Goal: Task Accomplishment & Management: Use online tool/utility

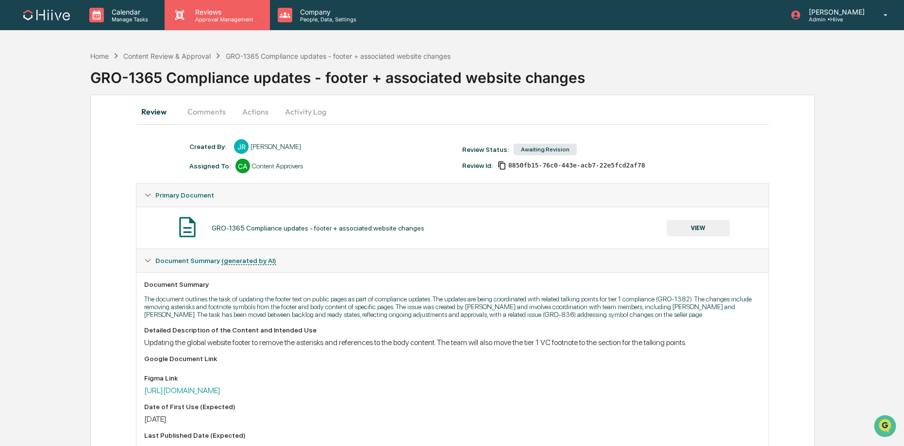
click at [205, 21] on p "Approval Management" at bounding box center [222, 19] width 71 height 7
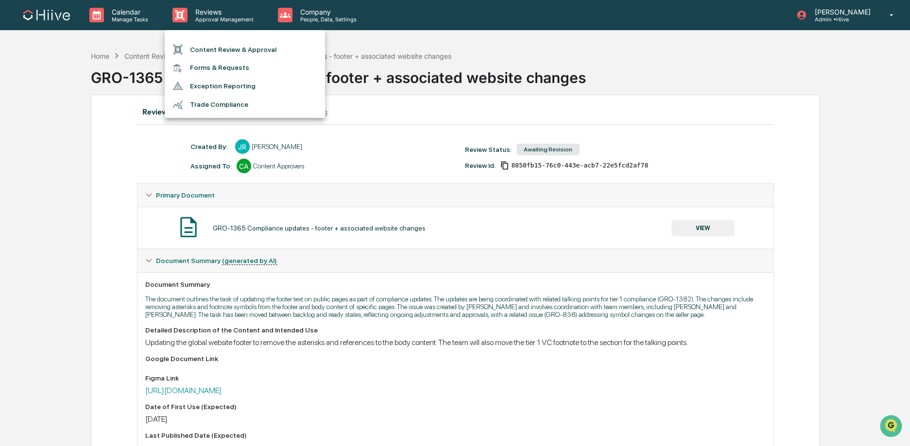
click at [209, 51] on li "Content Review & Approval" at bounding box center [245, 49] width 160 height 18
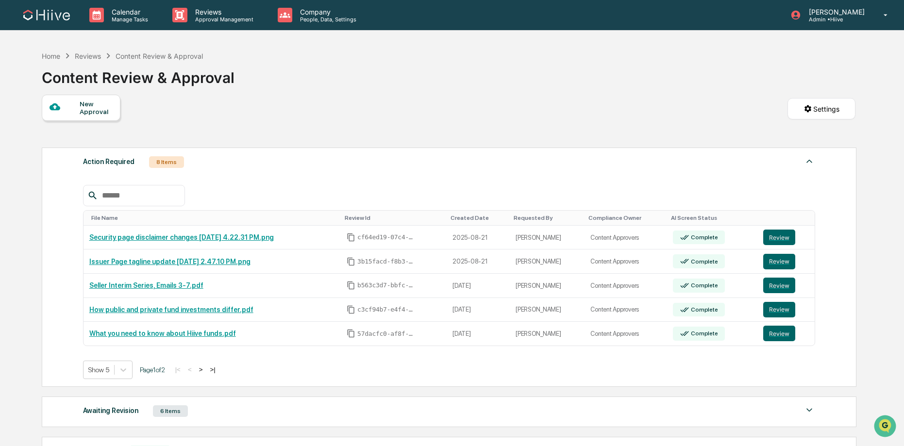
click at [206, 371] on button ">" at bounding box center [201, 370] width 10 height 8
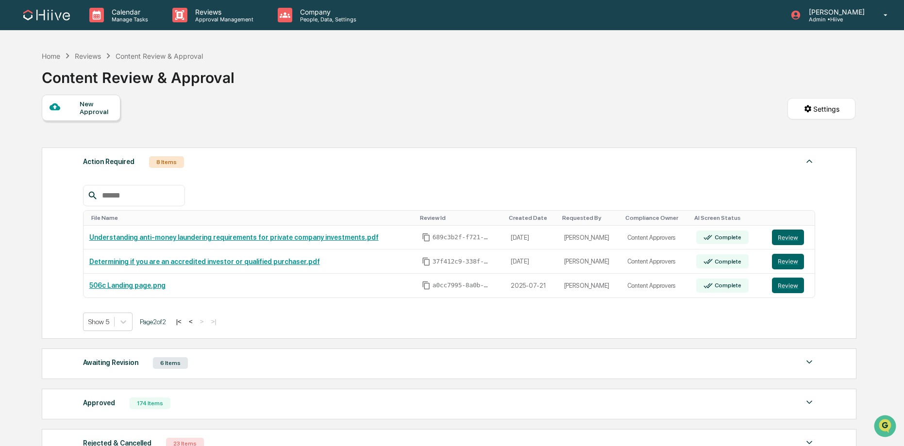
click at [196, 324] on button "<" at bounding box center [191, 322] width 10 height 8
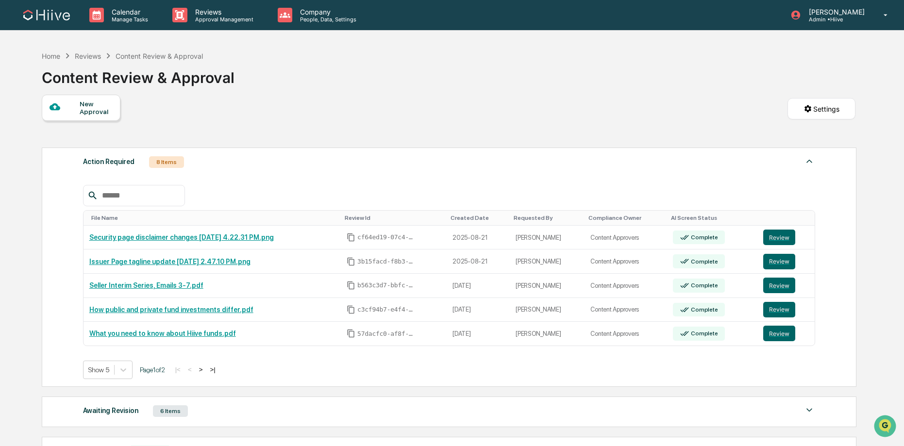
click at [206, 373] on button ">" at bounding box center [201, 370] width 10 height 8
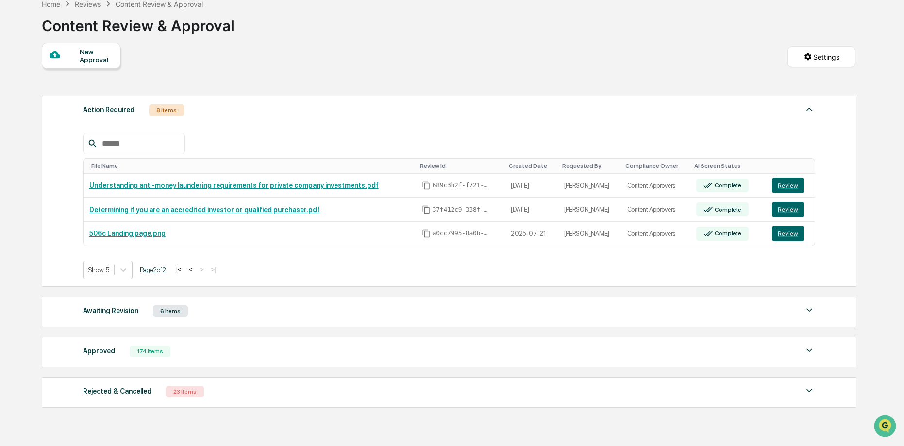
scroll to position [57, 0]
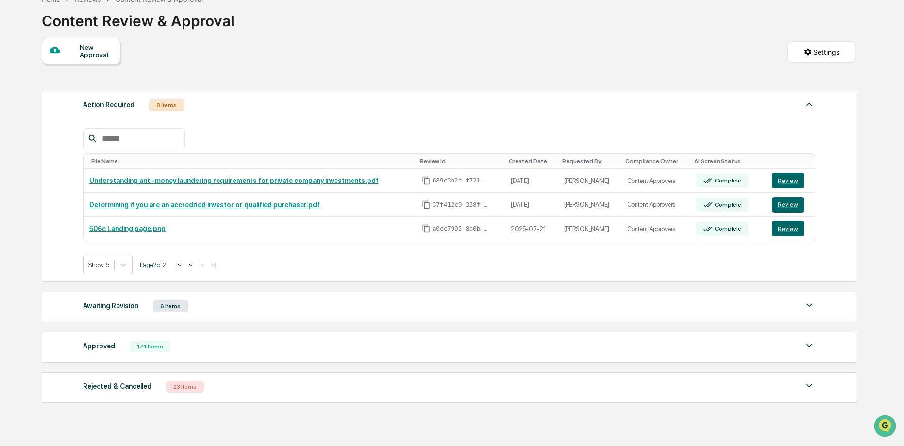
click at [296, 348] on div "Approved 174 Items" at bounding box center [449, 347] width 732 height 14
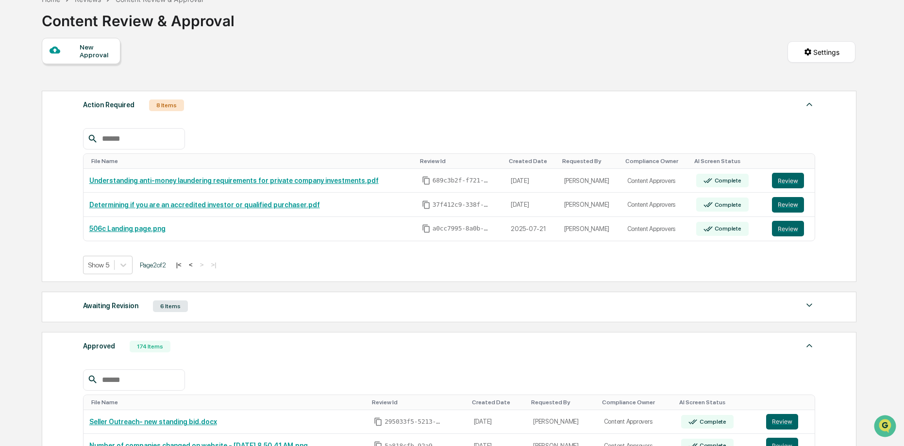
click at [317, 316] on div "Awaiting Revision 6 Items File Name Review Id Created Date Requested By Complia…" at bounding box center [449, 307] width 815 height 31
click at [327, 306] on div "Awaiting Revision 6 Items" at bounding box center [449, 307] width 732 height 14
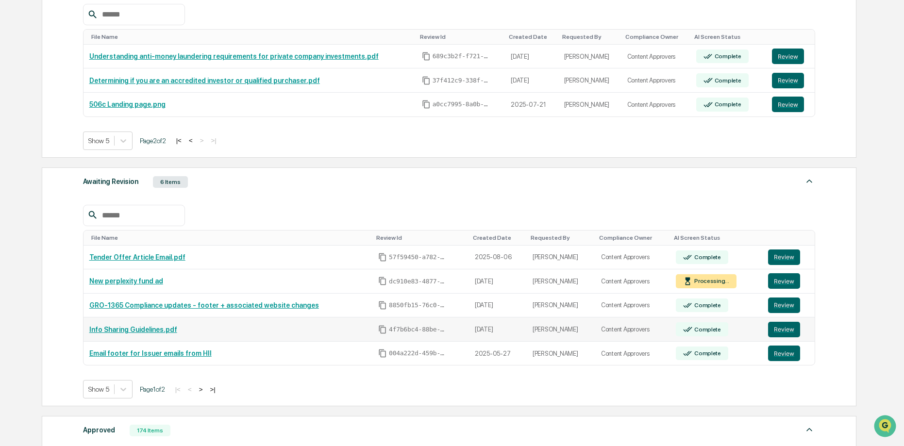
scroll to position [207, 0]
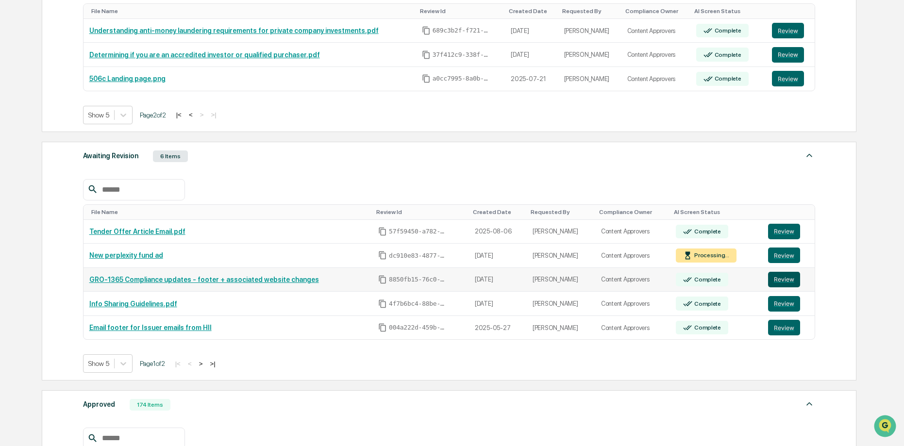
click at [789, 280] on button "Review" at bounding box center [784, 280] width 32 height 16
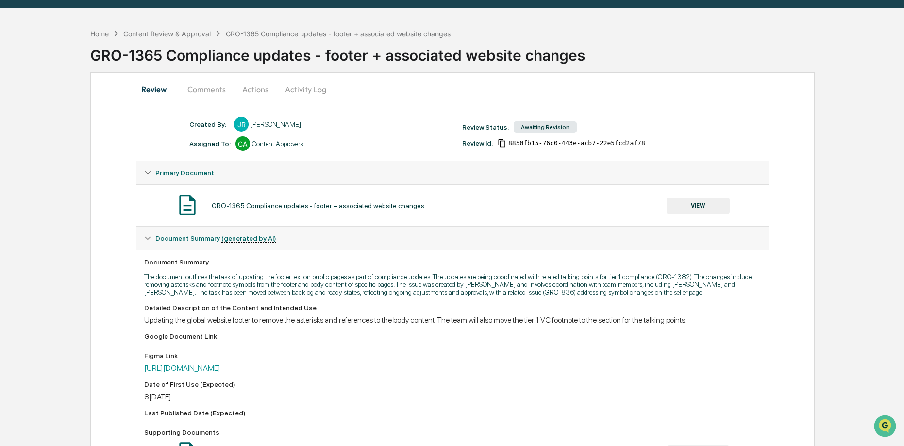
scroll to position [23, 0]
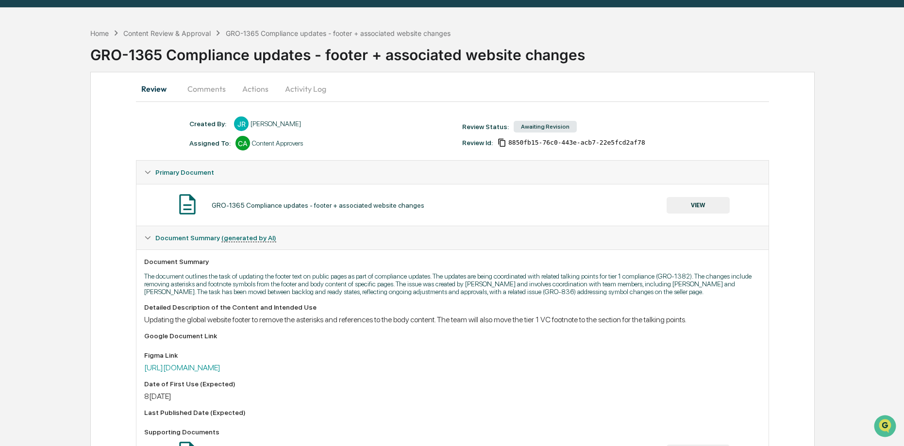
click at [200, 92] on button "Comments" at bounding box center [207, 88] width 54 height 23
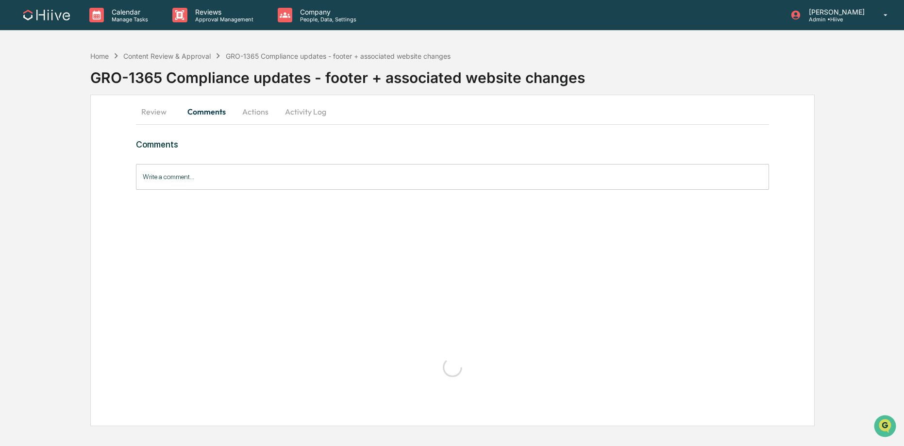
scroll to position [0, 0]
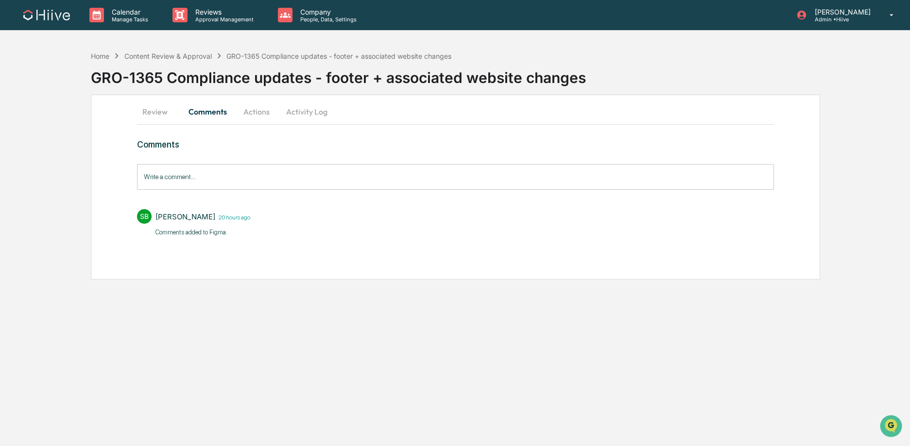
click at [157, 110] on button "Review" at bounding box center [159, 111] width 44 height 23
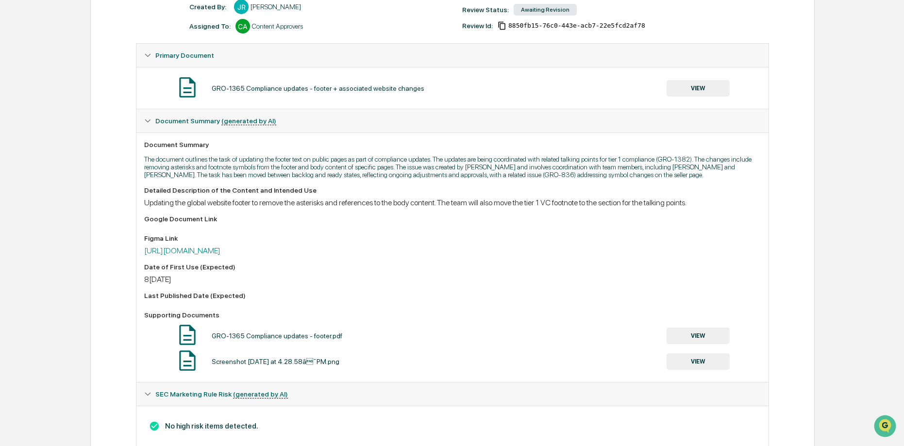
scroll to position [177, 0]
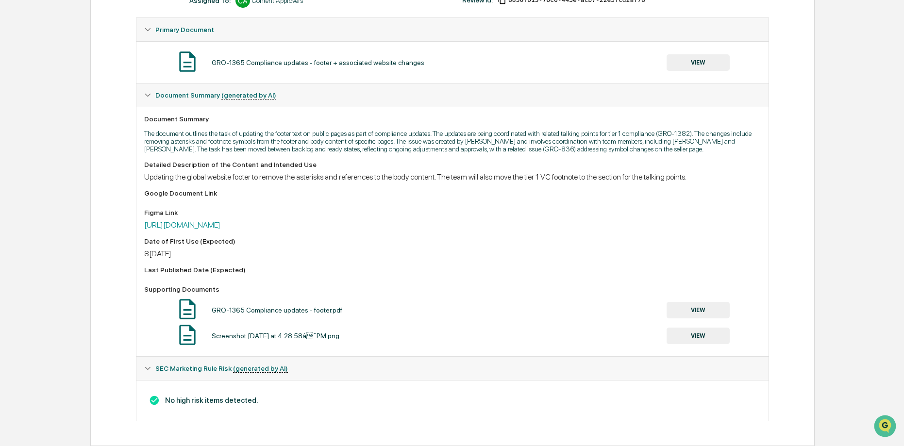
click at [686, 304] on button "VIEW" at bounding box center [698, 310] width 63 height 17
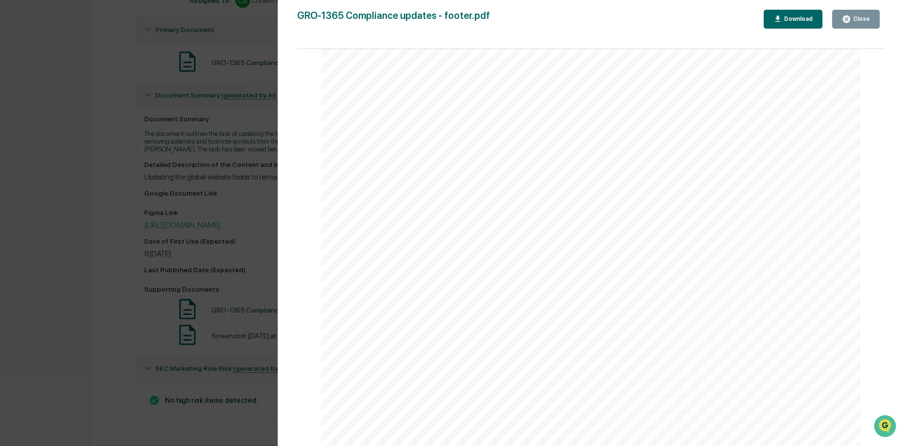
scroll to position [263, 0]
click at [852, 17] on div "Close" at bounding box center [860, 19] width 19 height 7
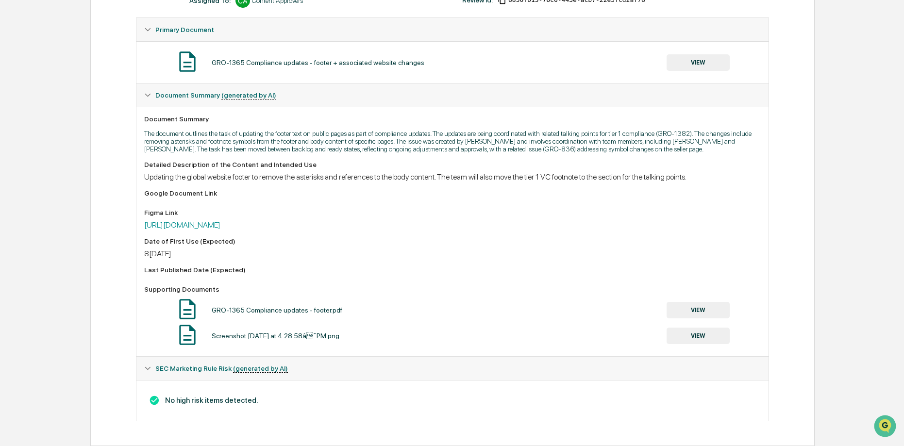
click at [710, 337] on button "VIEW" at bounding box center [698, 336] width 63 height 17
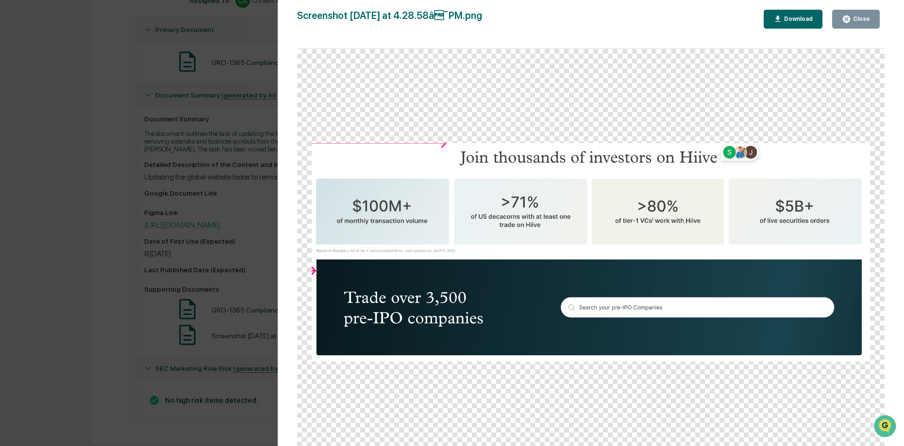
click at [856, 16] on div "Close" at bounding box center [860, 19] width 19 height 7
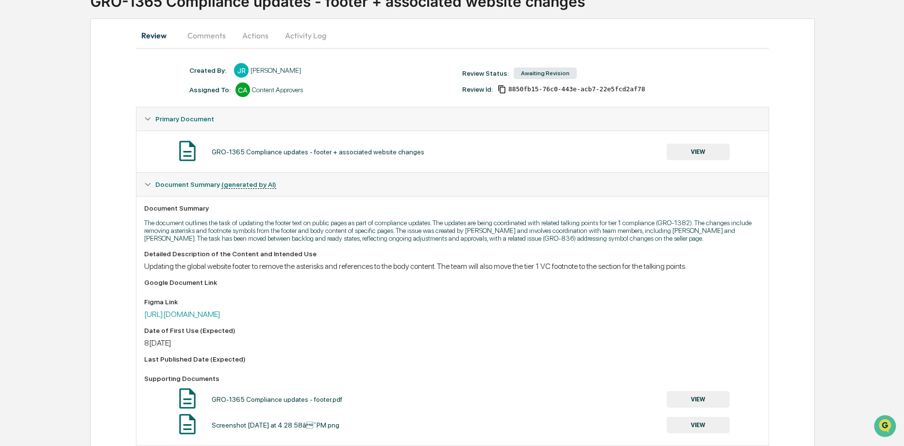
scroll to position [73, 0]
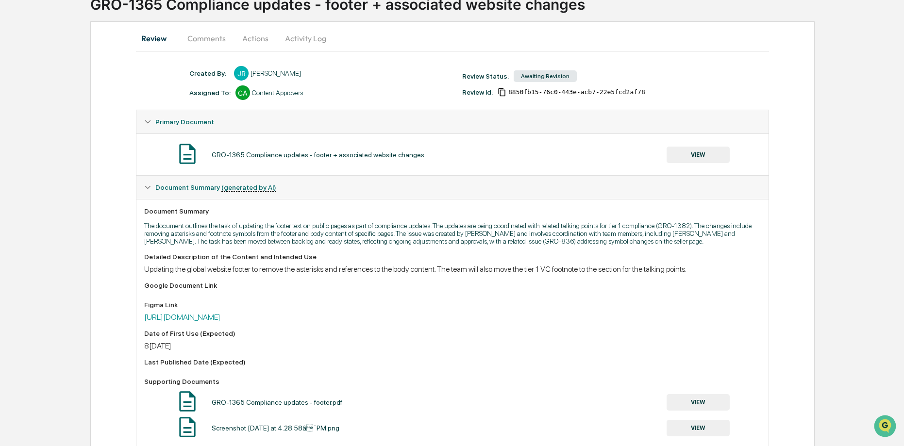
click at [689, 161] on button "VIEW" at bounding box center [698, 155] width 63 height 17
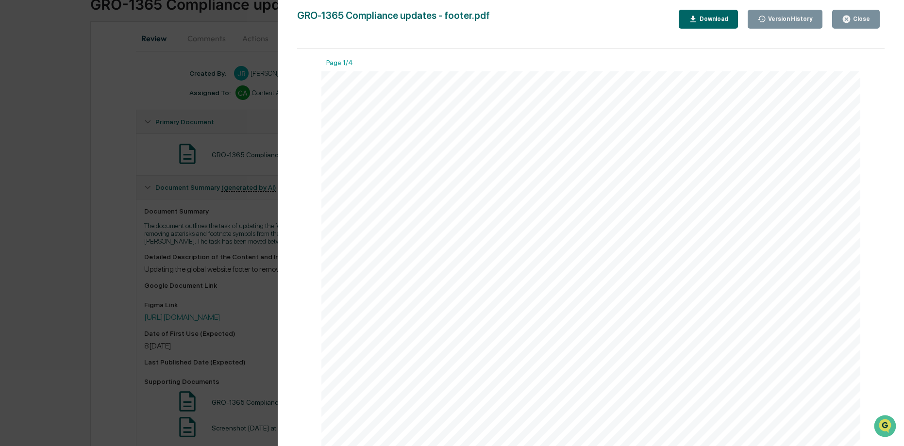
scroll to position [400, 0]
click at [171, 291] on div "Version History 08/21/2025, 05:34 PM Josh Reding 08/21/2025, 04:08 PM Josh Redi…" at bounding box center [452, 223] width 904 height 446
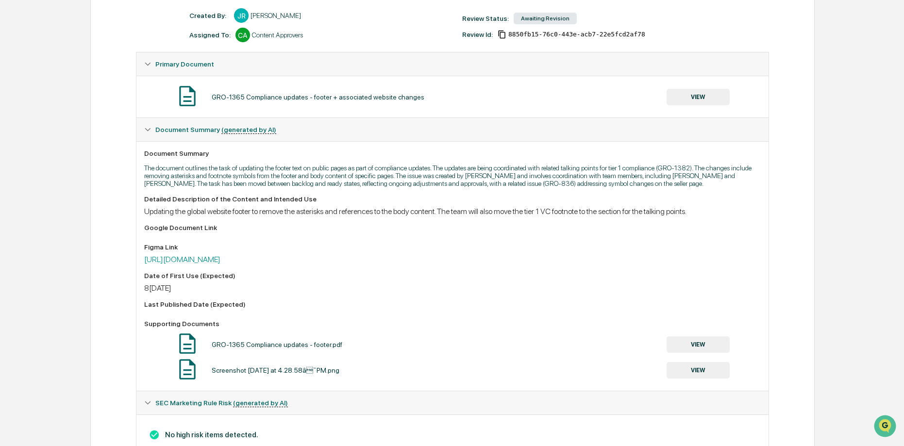
scroll to position [177, 0]
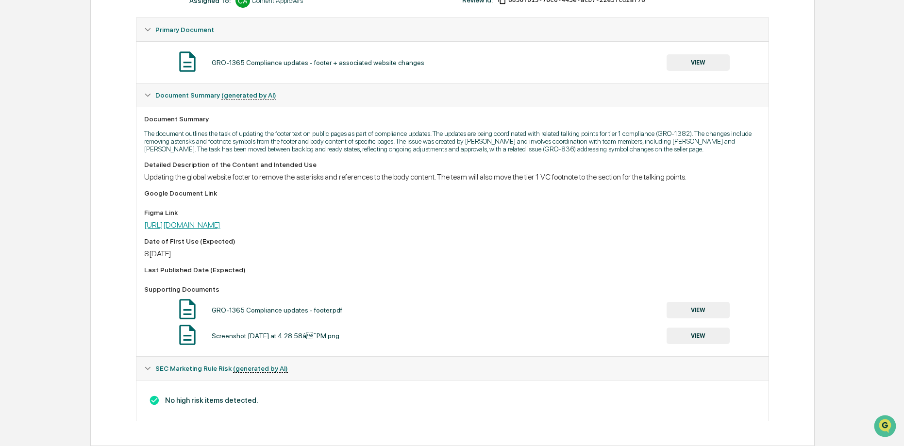
click at [221, 228] on link "https://www.figma.com/board/nwKd3BTnhmtfLMXYO7ALX7/Compliance-Updates?node-id=0…" at bounding box center [182, 225] width 76 height 9
click at [695, 55] on button "VIEW" at bounding box center [698, 62] width 63 height 17
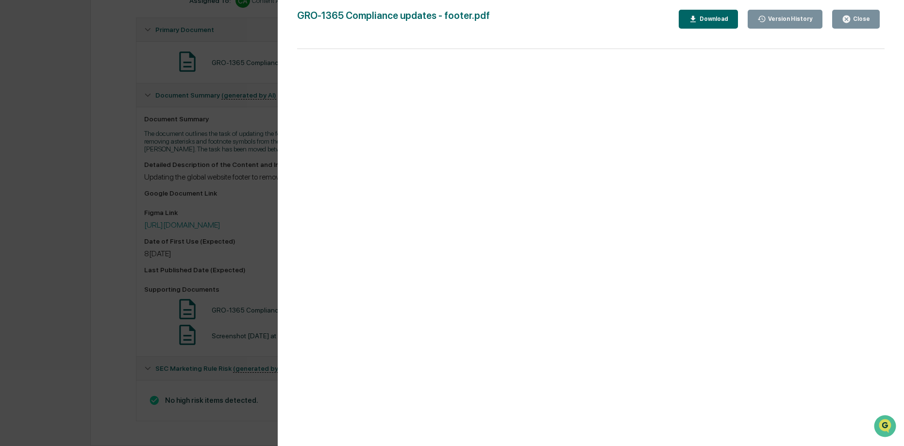
click at [734, 18] on button "Download" at bounding box center [708, 19] width 59 height 19
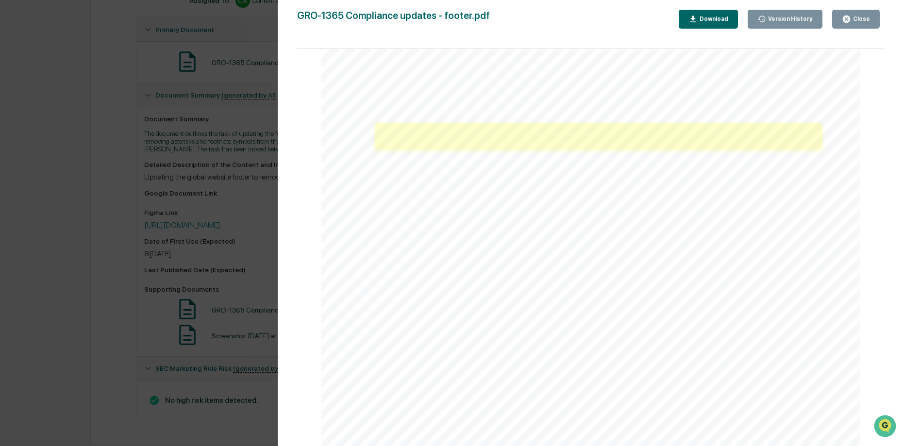
scroll to position [203, 0]
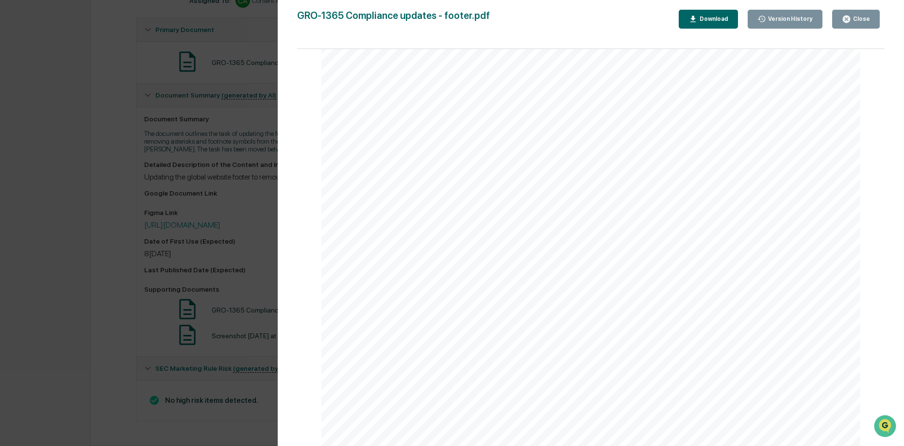
click at [698, 22] on div "Download" at bounding box center [713, 19] width 31 height 7
click at [221, 74] on div "Version History 08/21/2025, 05:36 PM Josh Reding 08/21/2025, 05:36 PM Josh Redi…" at bounding box center [452, 223] width 904 height 446
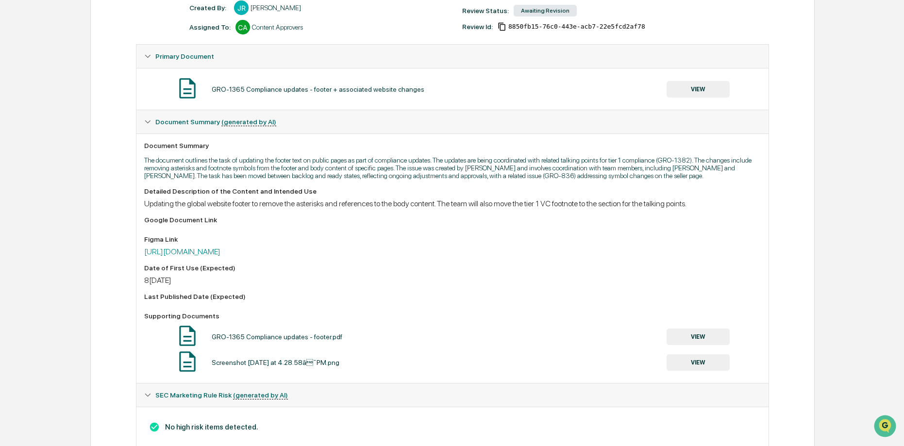
scroll to position [97, 0]
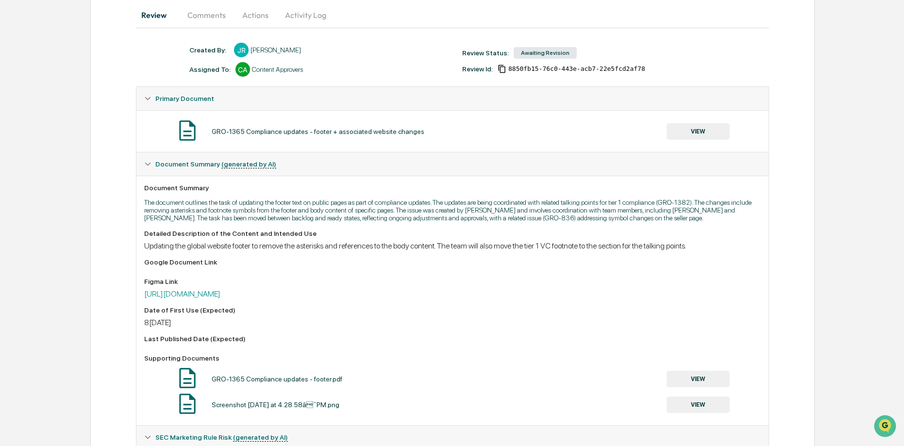
click at [271, 16] on button "Actions" at bounding box center [256, 14] width 44 height 23
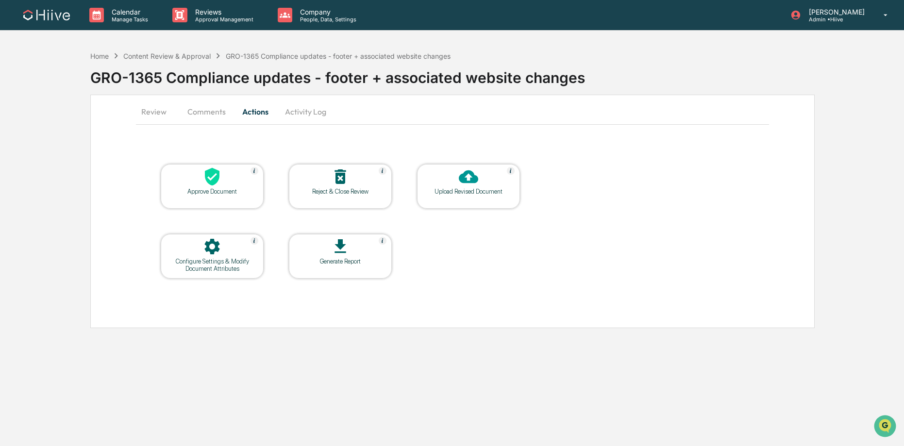
scroll to position [0, 0]
click at [477, 180] on icon at bounding box center [469, 176] width 19 height 13
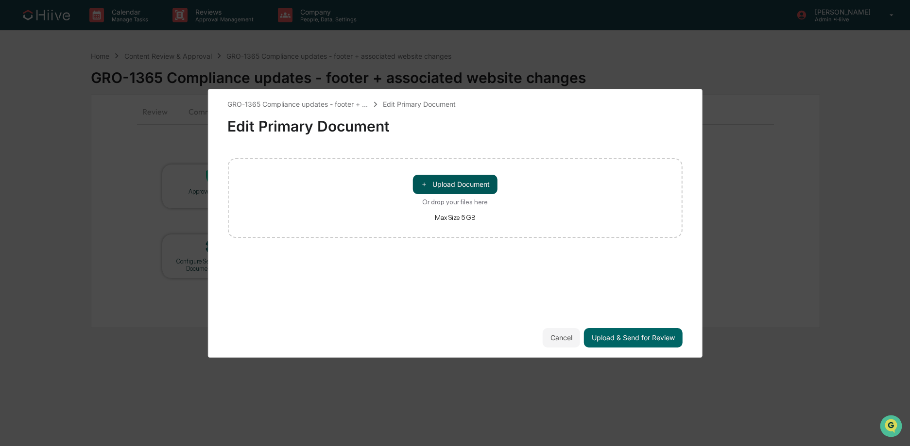
click at [476, 183] on button "＋ Upload Document" at bounding box center [455, 184] width 85 height 19
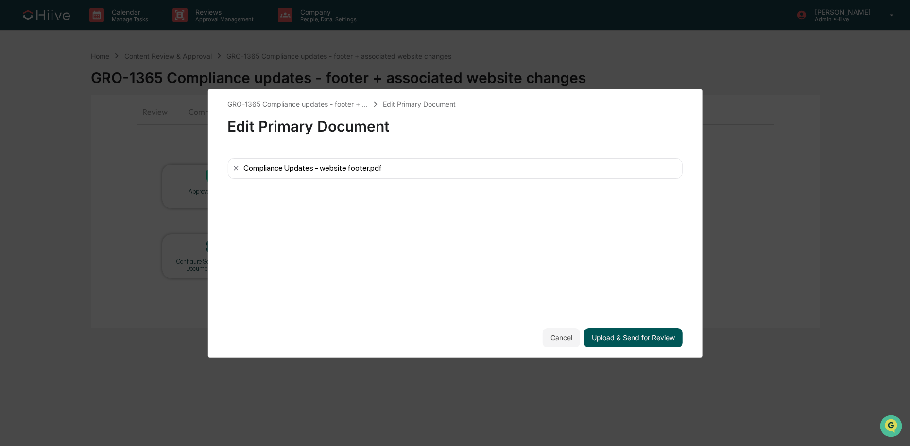
click at [619, 338] on button "Upload & Send for Review" at bounding box center [633, 337] width 99 height 19
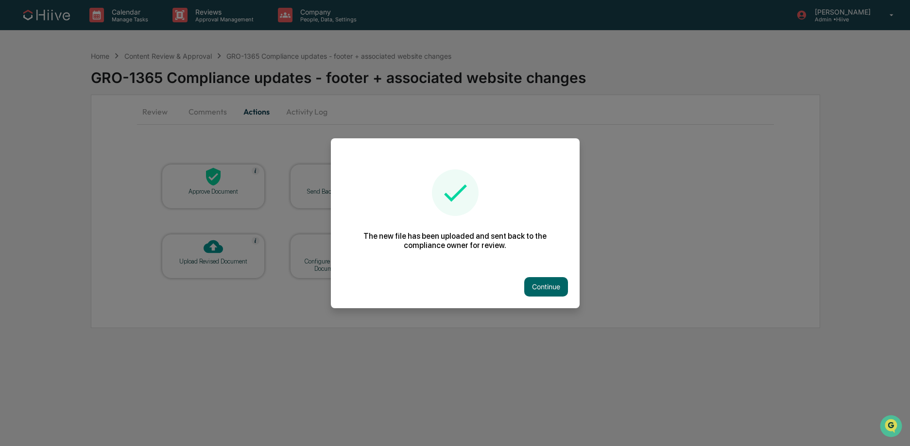
click at [549, 282] on button "Continue" at bounding box center [546, 286] width 44 height 19
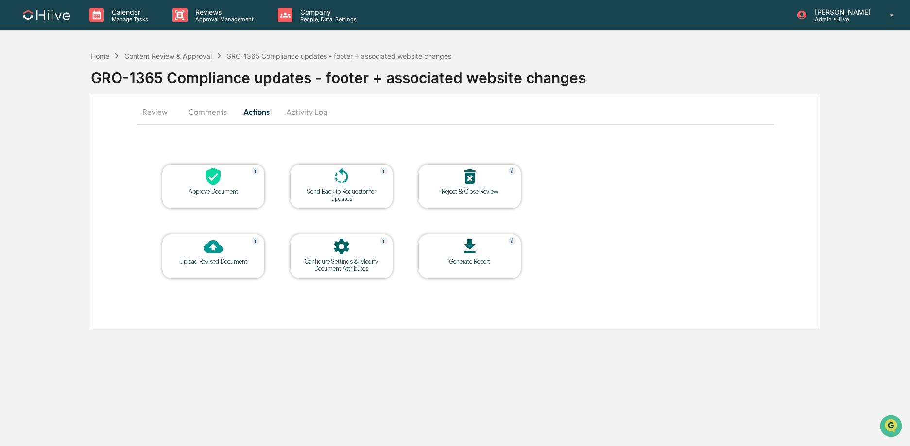
click at [213, 115] on button "Comments" at bounding box center [208, 111] width 54 height 23
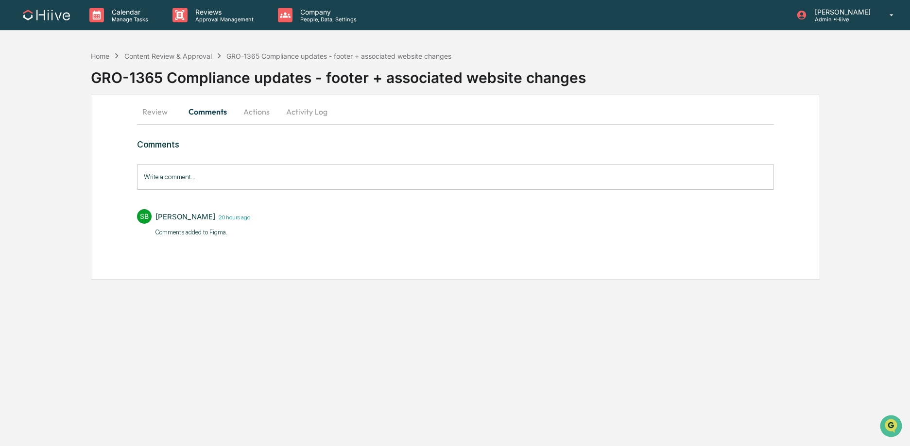
drag, startPoint x: 152, startPoint y: 114, endPoint x: 188, endPoint y: 126, distance: 38.4
click at [152, 114] on button "Review" at bounding box center [159, 111] width 44 height 23
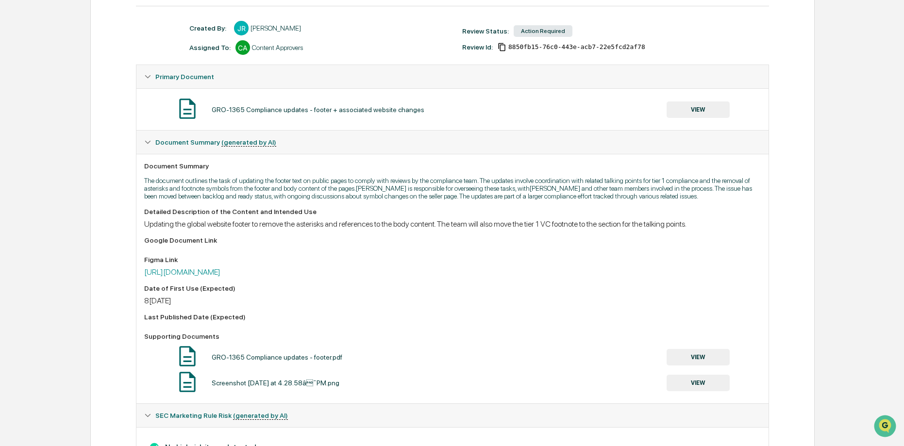
scroll to position [118, 0]
click at [701, 392] on button "VIEW" at bounding box center [698, 383] width 63 height 17
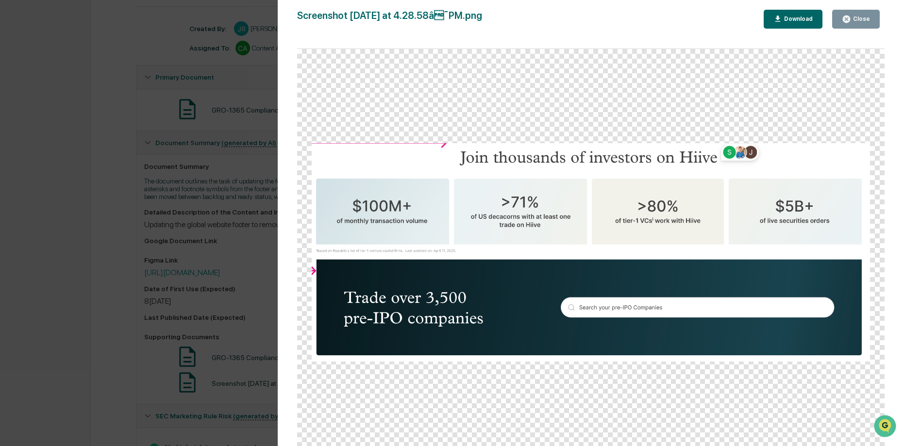
click at [853, 11] on button "Close" at bounding box center [856, 19] width 48 height 19
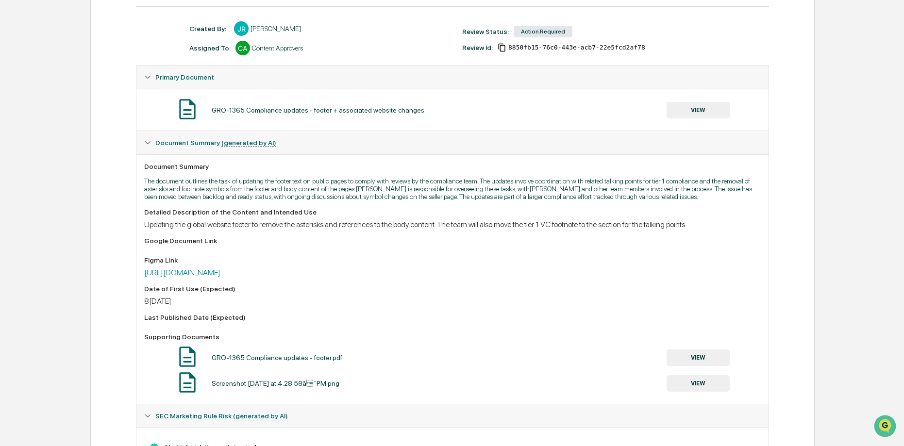
click at [691, 366] on button "VIEW" at bounding box center [698, 358] width 63 height 17
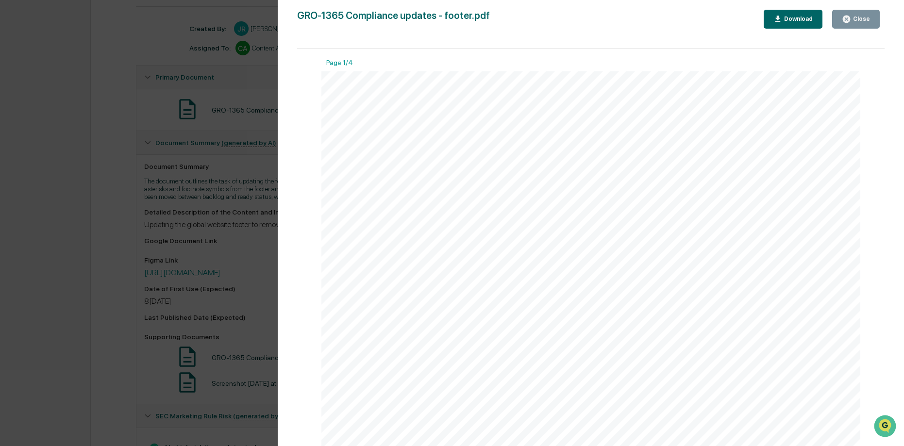
click at [845, 17] on icon "button" at bounding box center [846, 19] width 7 height 7
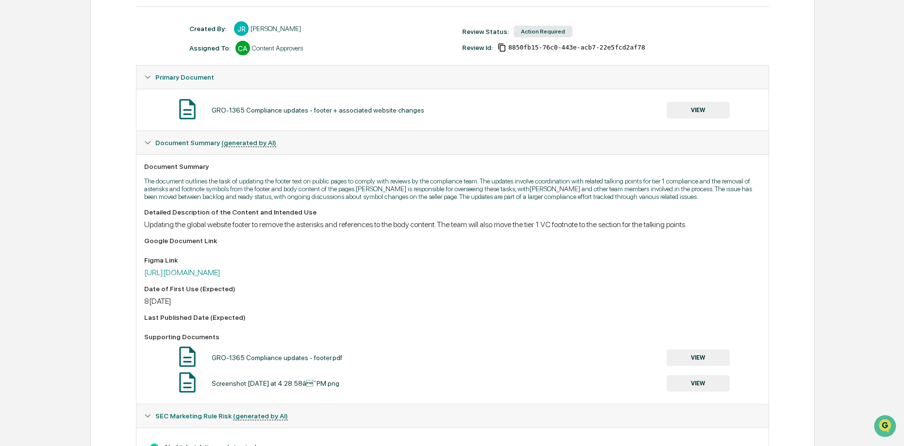
click at [691, 103] on button "VIEW" at bounding box center [698, 110] width 63 height 17
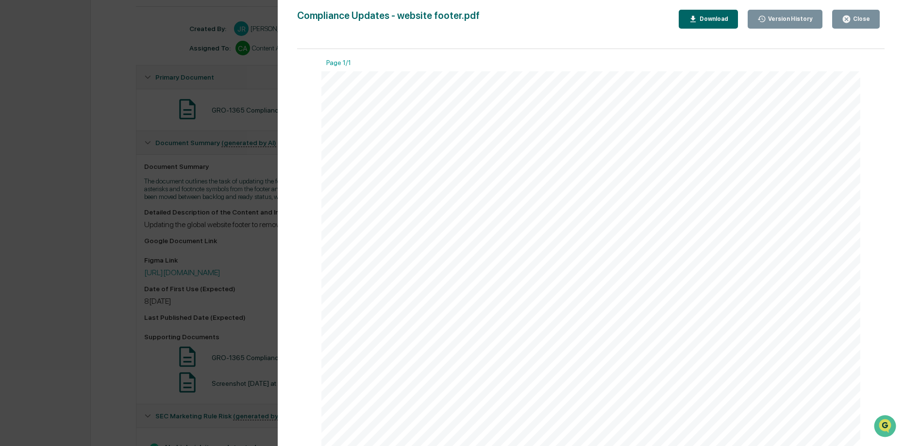
scroll to position [0, 0]
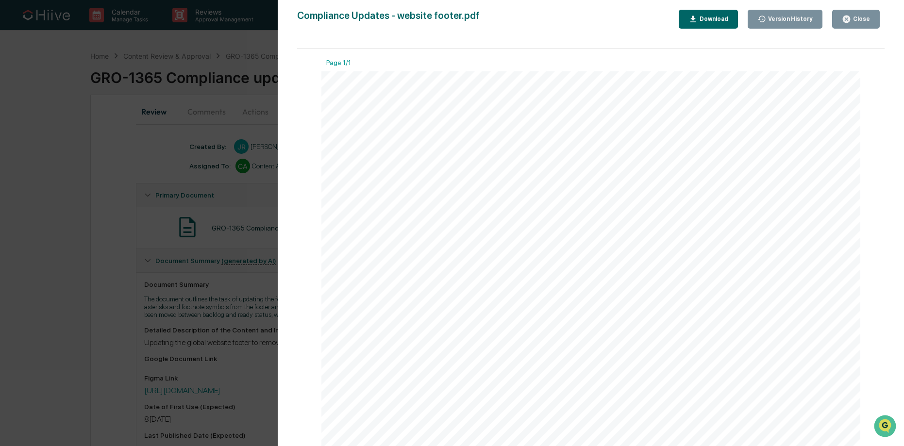
click at [232, 194] on div "Version History 08/21/2025, 05:36 PM Stephanie Bernard 08/21/2025, 05:36 PM Jos…" at bounding box center [452, 223] width 904 height 446
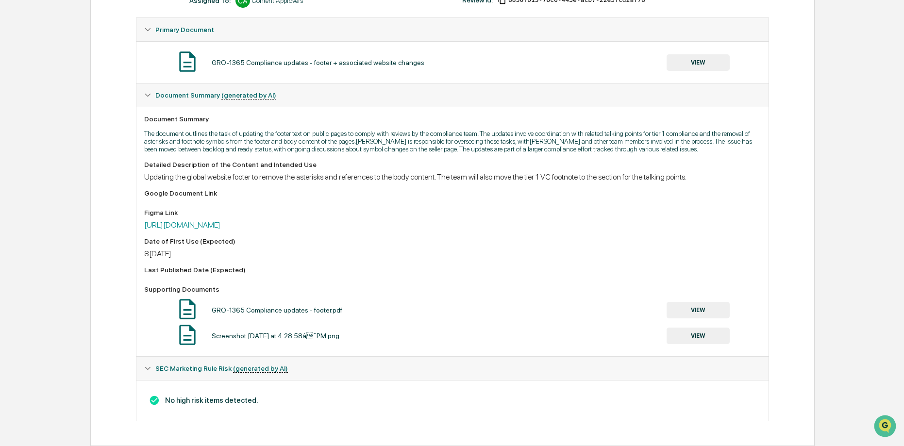
scroll to position [174, 0]
click at [682, 310] on button "VIEW" at bounding box center [698, 310] width 63 height 17
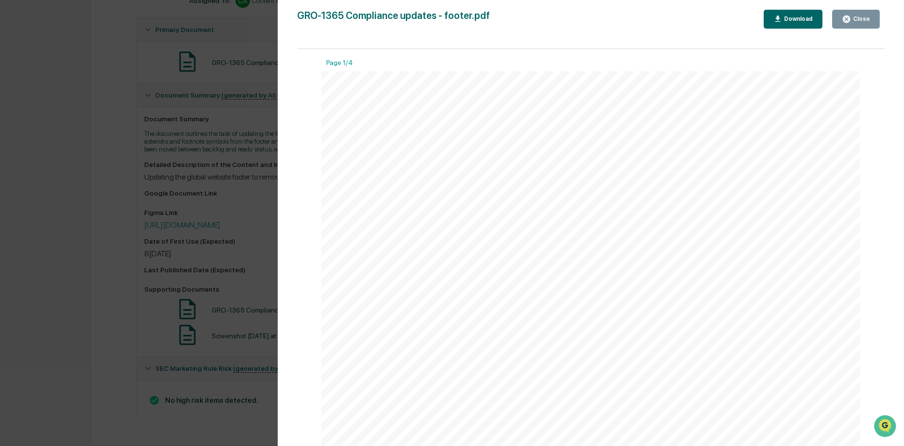
click at [194, 269] on div "Version History 07/25/2025, 06:23 PM Josh Reding GRO-1365 Compliance updates - …" at bounding box center [452, 223] width 904 height 446
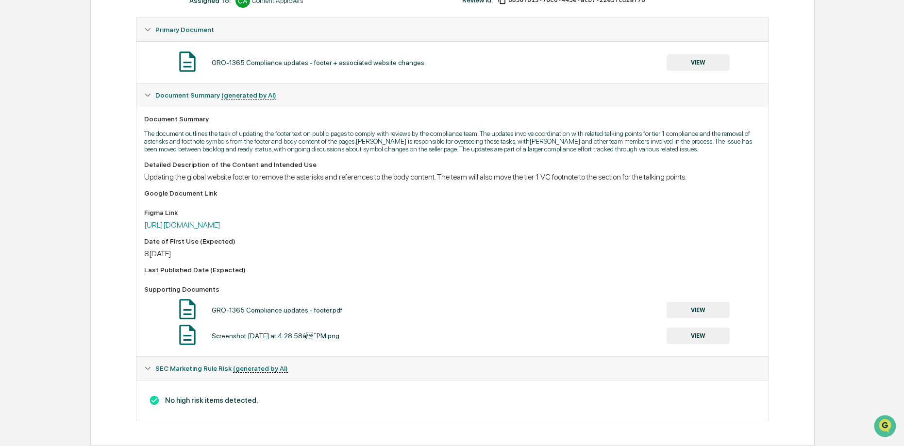
click at [713, 311] on button "VIEW" at bounding box center [698, 310] width 63 height 17
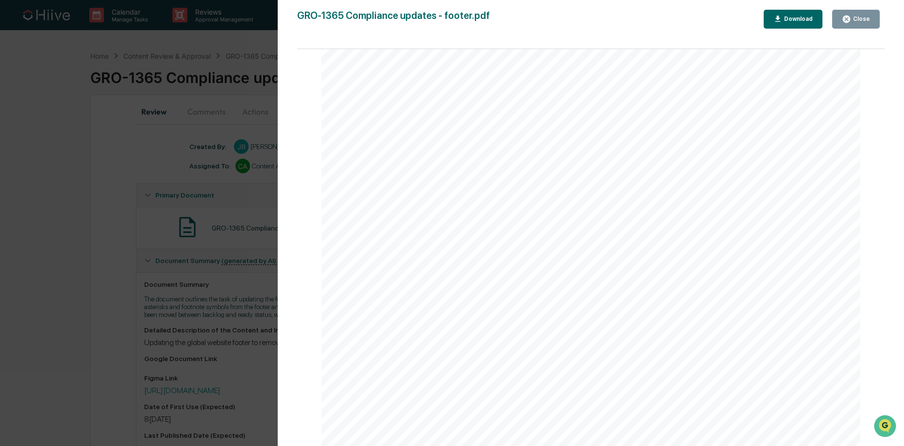
scroll to position [0, 0]
drag, startPoint x: 849, startPoint y: 16, endPoint x: 700, endPoint y: 0, distance: 148.9
click at [849, 16] on icon "button" at bounding box center [846, 19] width 7 height 7
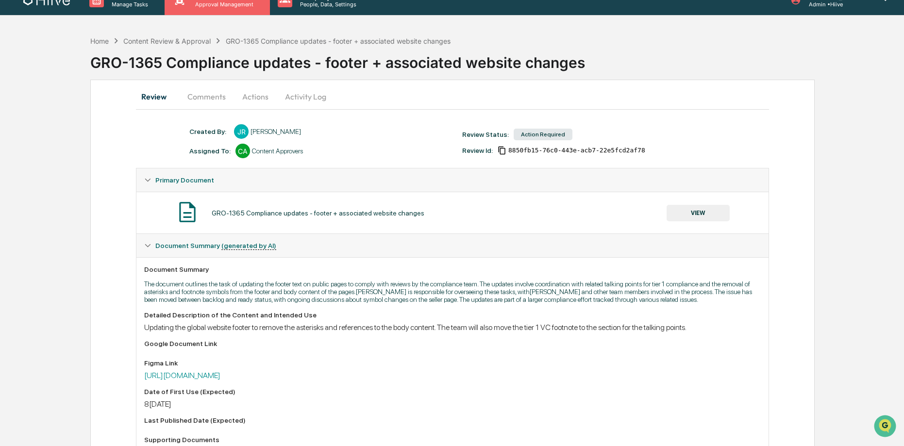
scroll to position [11, 0]
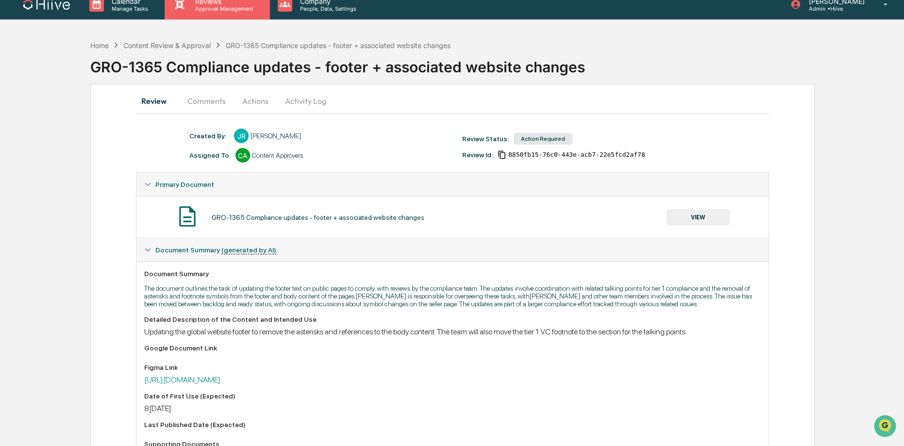
click at [229, 12] on div "Reviews Approval Management" at bounding box center [217, 4] width 105 height 30
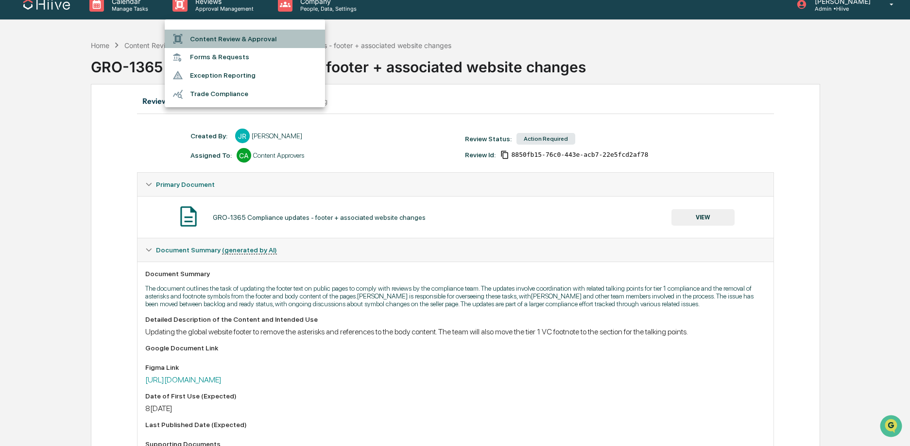
click at [232, 38] on li "Content Review & Approval" at bounding box center [245, 39] width 160 height 18
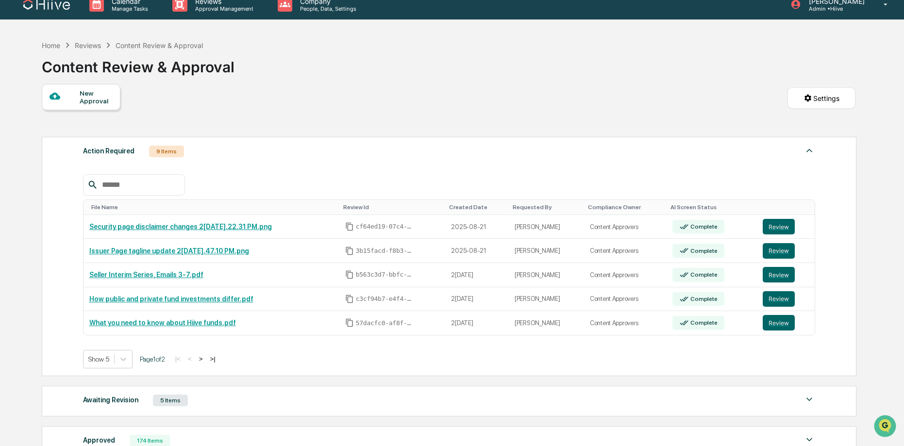
click at [206, 361] on button ">" at bounding box center [201, 359] width 10 height 8
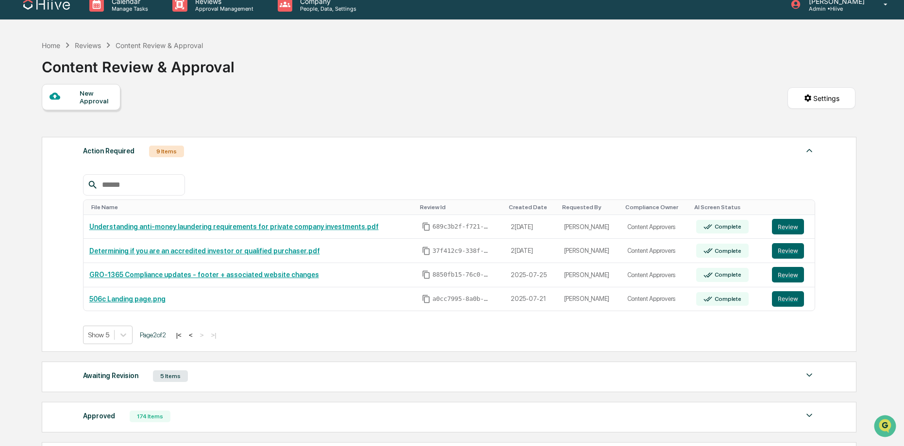
click at [185, 337] on button "|<" at bounding box center [178, 335] width 11 height 8
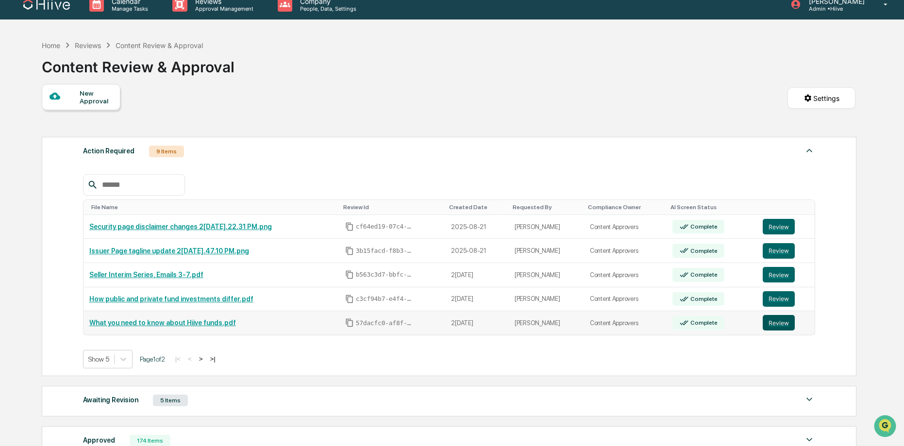
click at [786, 325] on button "Review" at bounding box center [779, 323] width 32 height 16
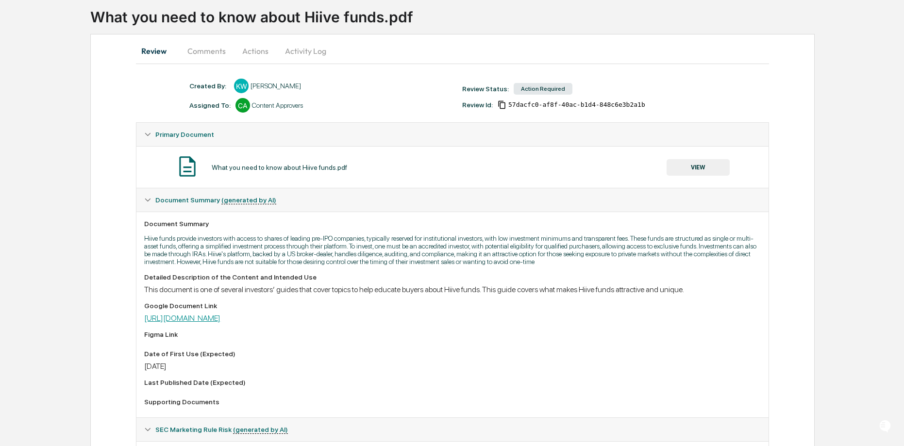
click at [221, 323] on link "[URL][DOMAIN_NAME]" at bounding box center [182, 318] width 76 height 9
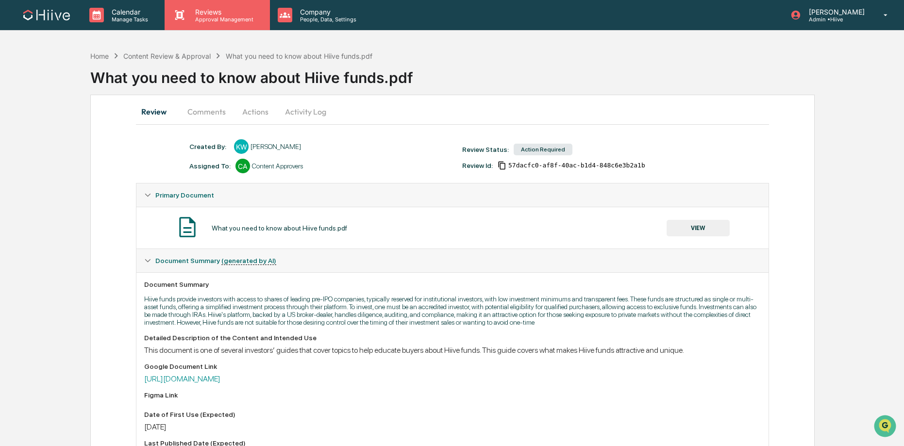
click at [231, 23] on div "Reviews Approval Management" at bounding box center [217, 15] width 105 height 30
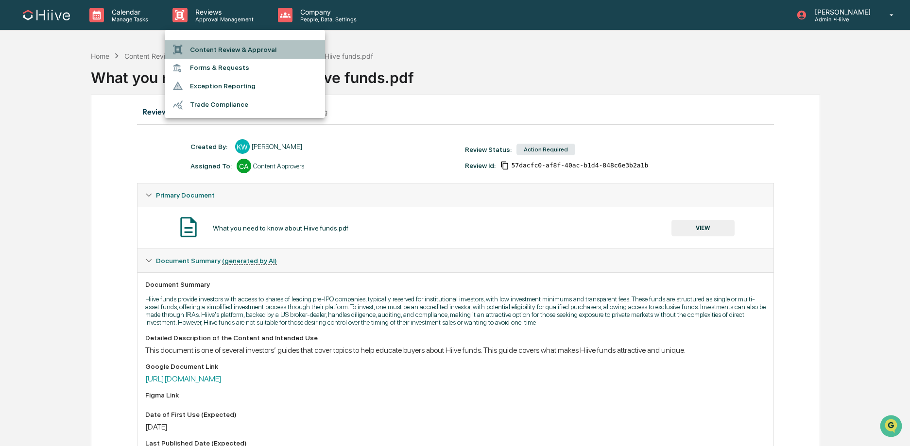
click at [229, 45] on li "Content Review & Approval" at bounding box center [245, 49] width 160 height 18
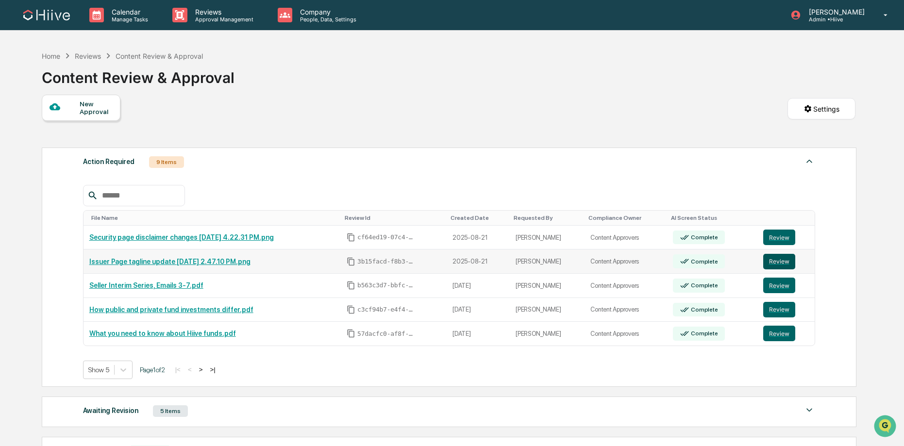
click at [780, 264] on button "Review" at bounding box center [780, 262] width 32 height 16
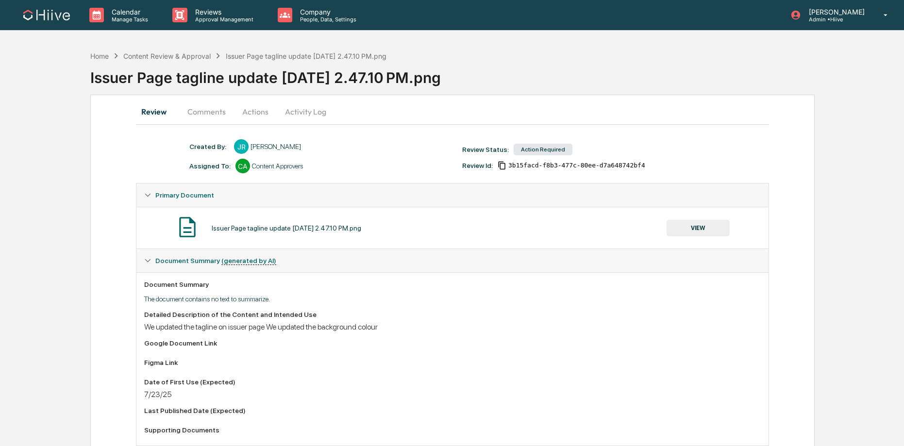
click at [204, 111] on button "Comments" at bounding box center [207, 111] width 54 height 23
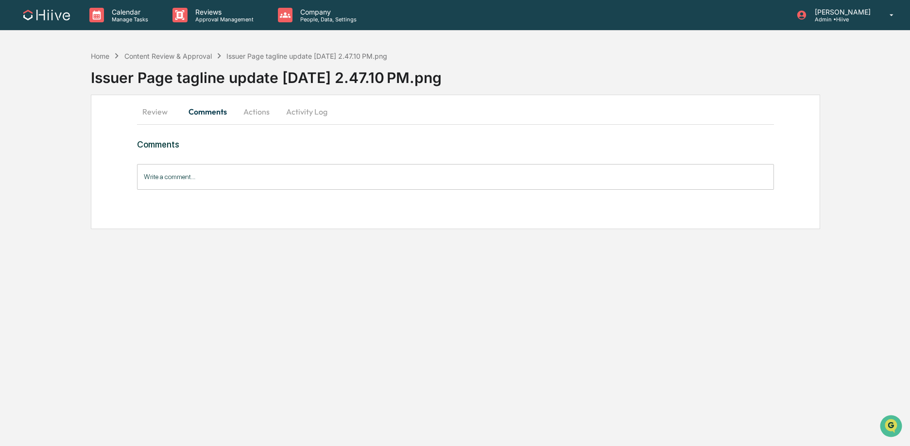
drag, startPoint x: 154, startPoint y: 112, endPoint x: 209, endPoint y: 129, distance: 57.5
click at [154, 112] on button "Review" at bounding box center [159, 111] width 44 height 23
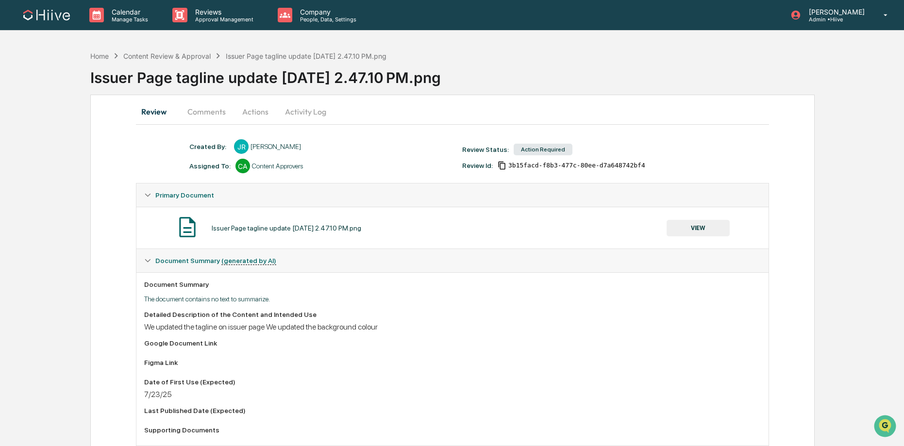
click at [700, 229] on button "VIEW" at bounding box center [698, 228] width 63 height 17
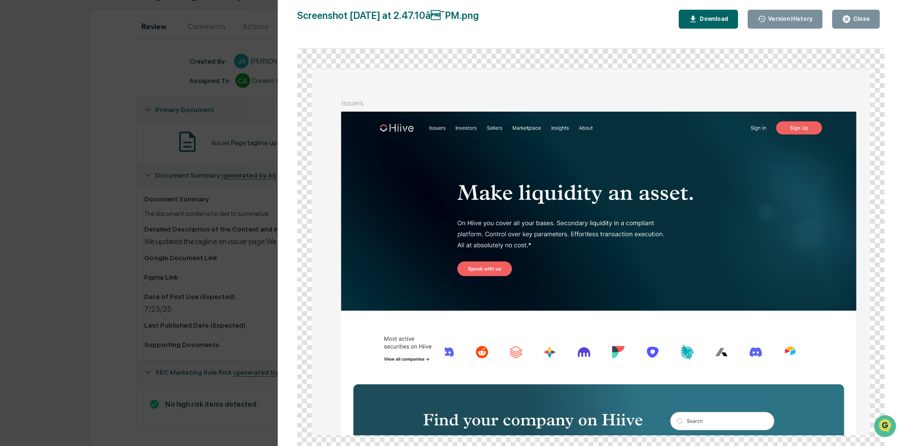
scroll to position [92, 0]
click at [857, 14] on button "Close" at bounding box center [856, 19] width 48 height 19
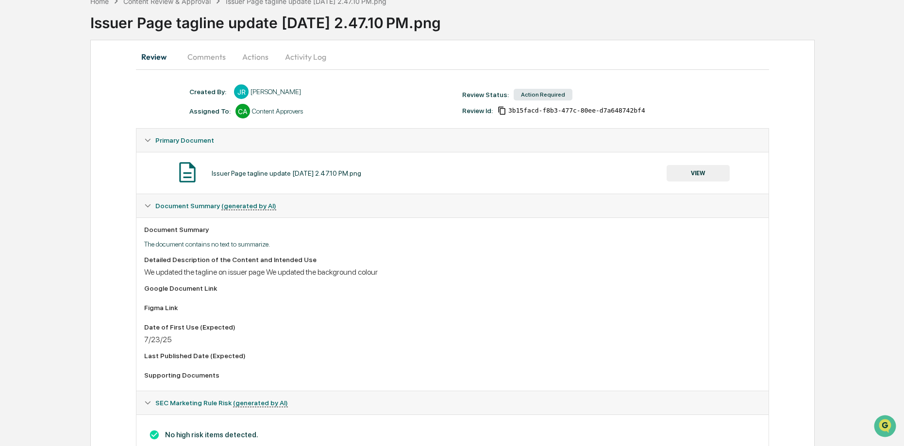
scroll to position [53, 0]
